Goal: Transaction & Acquisition: Book appointment/travel/reservation

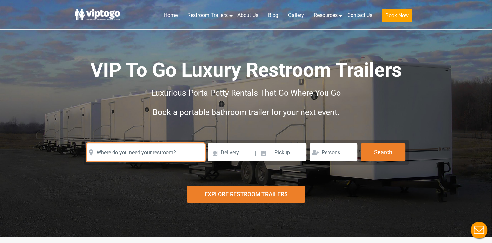
click at [147, 154] on input "text" at bounding box center [146, 152] width 118 height 18
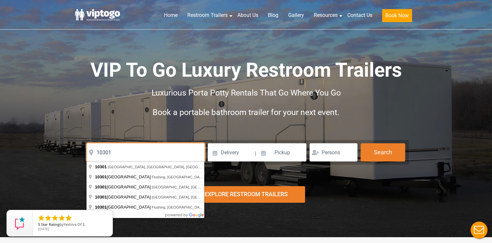
type input "10301"
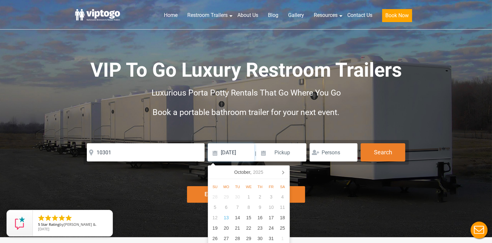
type input "10/31/2025"
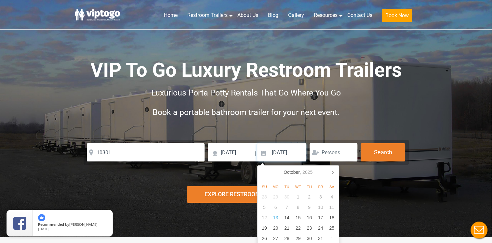
type input "11/3/2025"
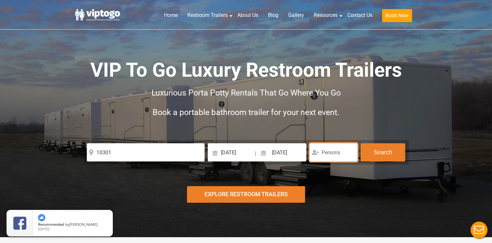
click at [345, 153] on input "number" at bounding box center [333, 152] width 48 height 18
type input "100"
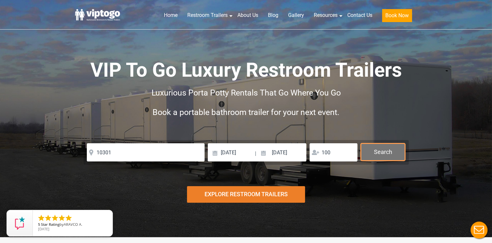
click at [381, 151] on button "Search" at bounding box center [382, 152] width 45 height 18
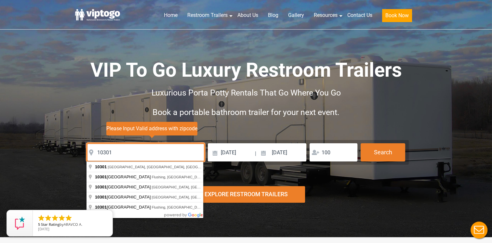
click at [126, 154] on input "10301" at bounding box center [146, 152] width 118 height 18
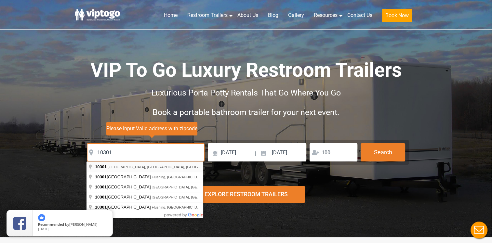
type input "Staten Island, NY 10301, USA"
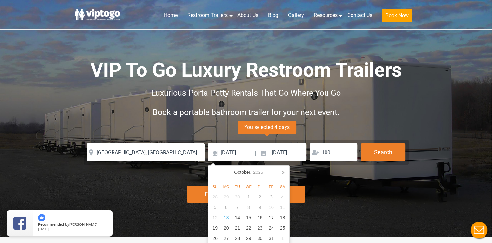
click at [186, 197] on div "Risk-Free Reservation! Free cancellation up to 48 hours before delivery. Book n…" at bounding box center [246, 118] width 492 height 237
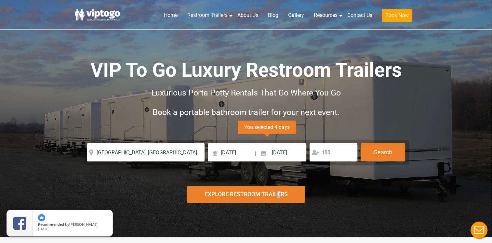
click at [235, 193] on div "Explore Restroom Trailers" at bounding box center [246, 194] width 118 height 17
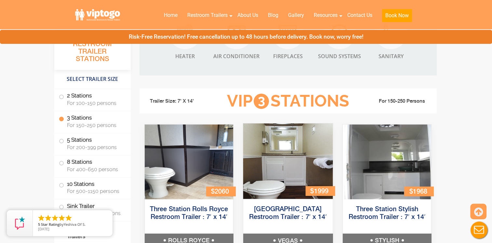
scroll to position [703, 0]
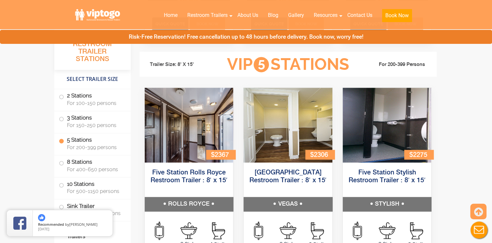
scroll to position [963, 0]
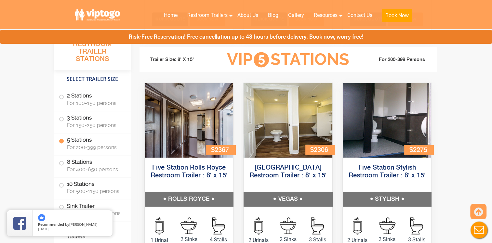
click at [129, 235] on li "ADA Restroom Trailers" at bounding box center [92, 233] width 76 height 24
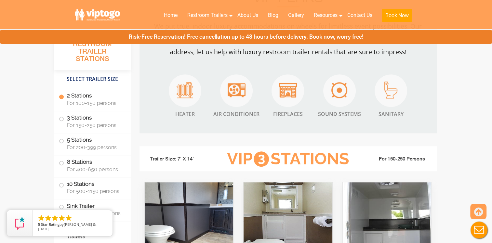
click at [62, 96] on span at bounding box center [61, 97] width 3 height 3
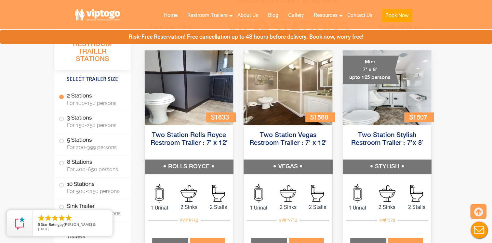
scroll to position [296, 0]
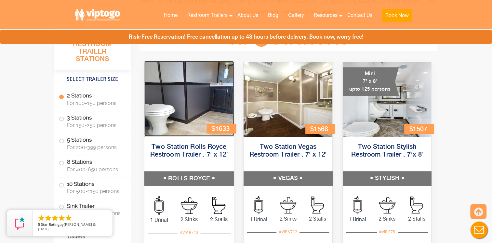
click at [175, 111] on img at bounding box center [188, 98] width 89 height 75
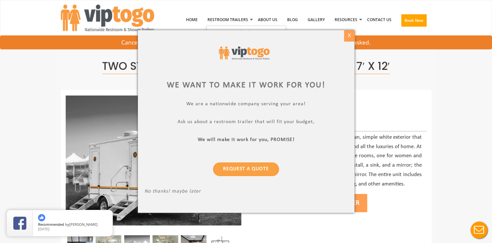
click at [351, 36] on div "X" at bounding box center [349, 35] width 10 height 11
